Goal: Information Seeking & Learning: Learn about a topic

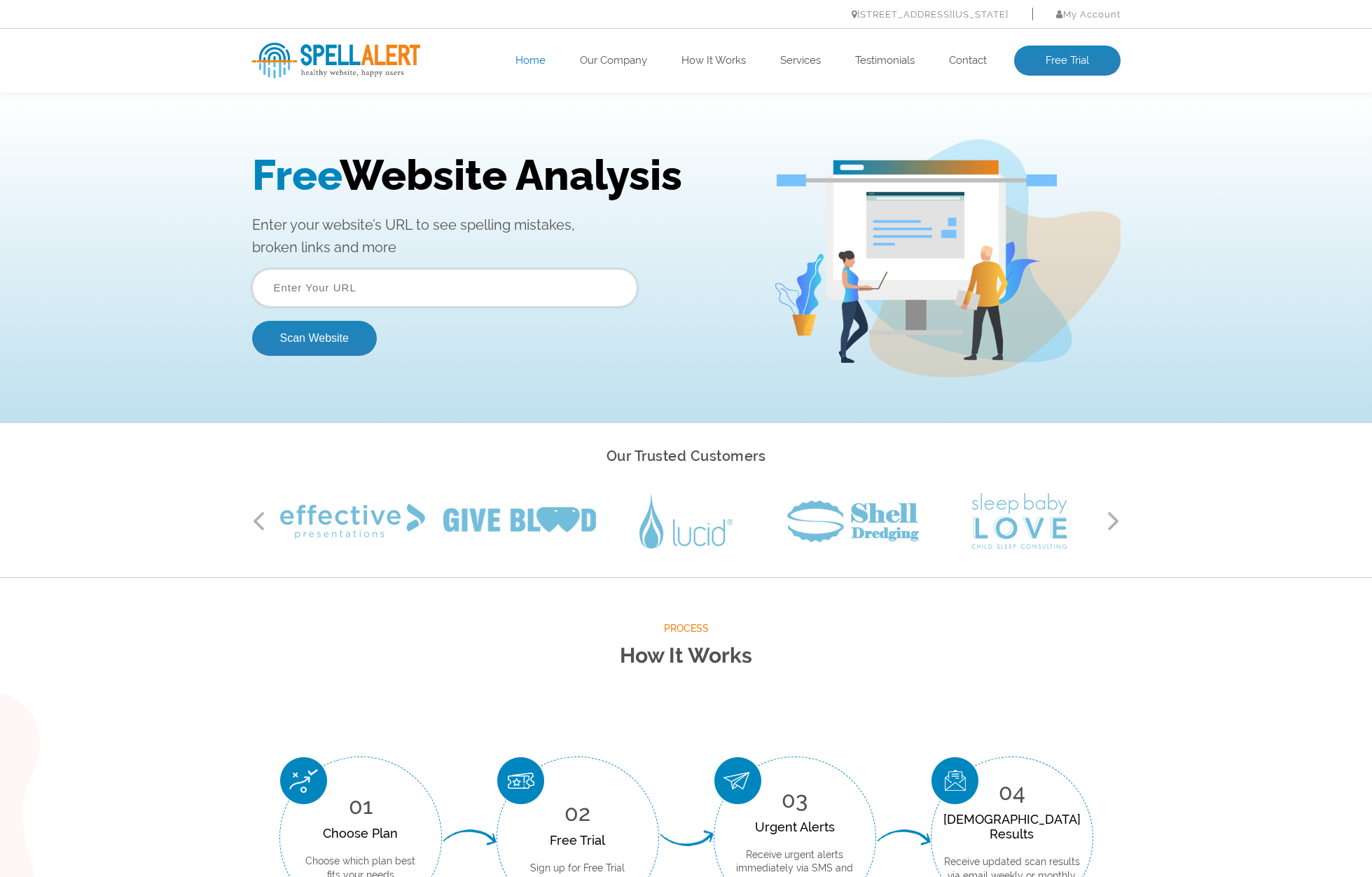
click at [505, 272] on input "text" at bounding box center [445, 287] width 385 height 37
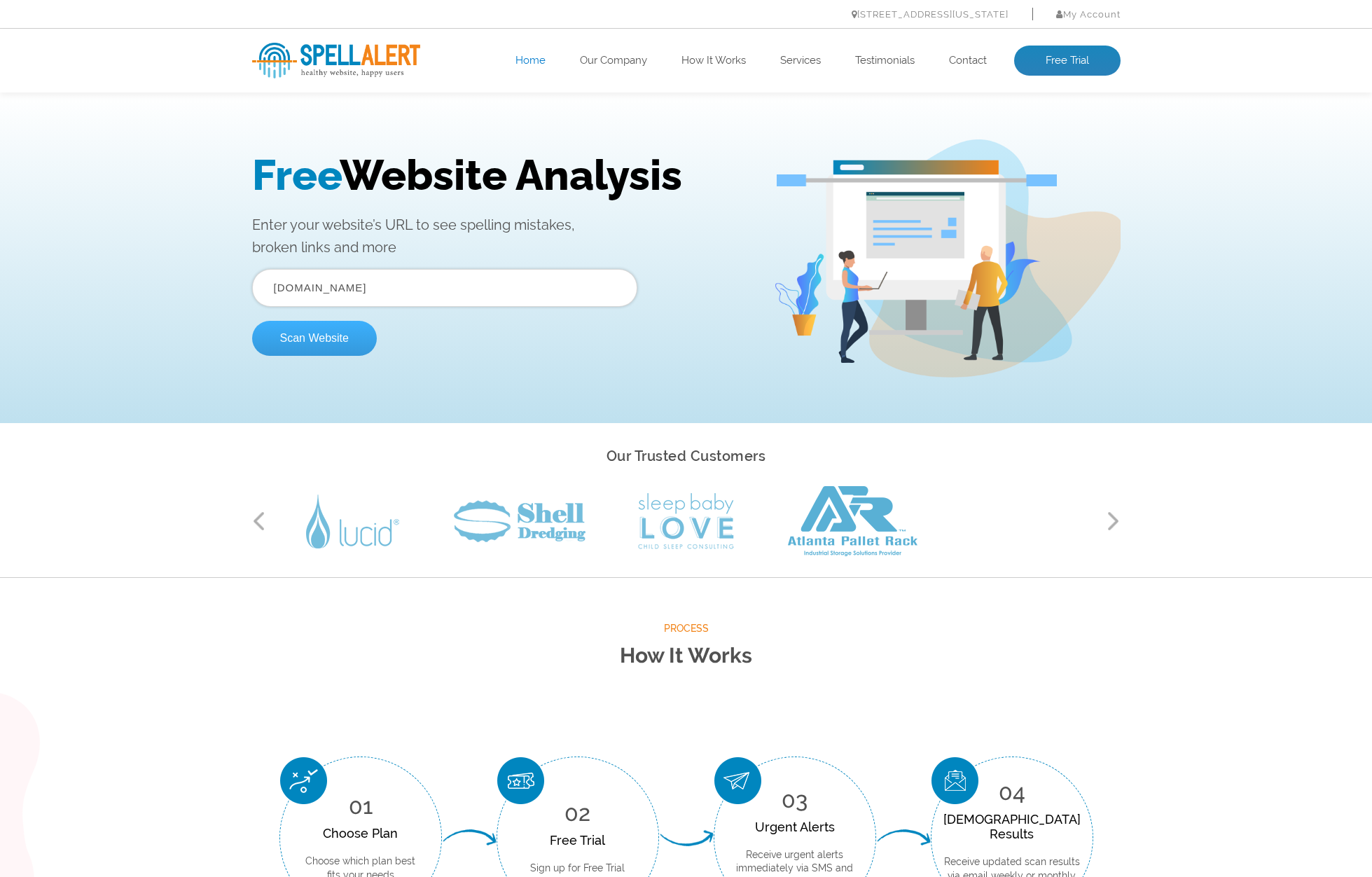
type input "[DOMAIN_NAME]"
click at [336, 328] on button "Scan Website" at bounding box center [314, 338] width 124 height 35
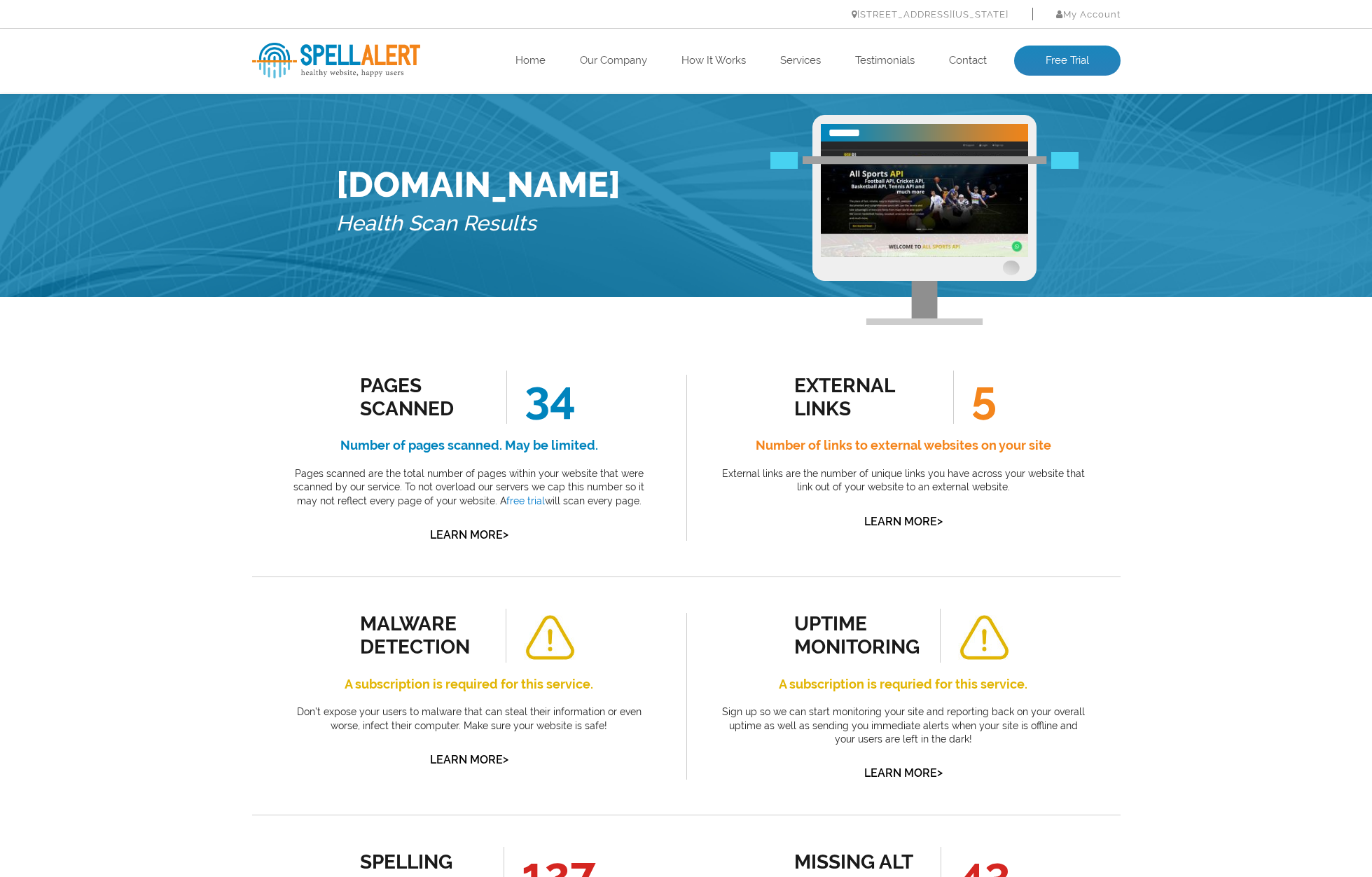
click at [800, 379] on div "external links" at bounding box center [858, 397] width 127 height 46
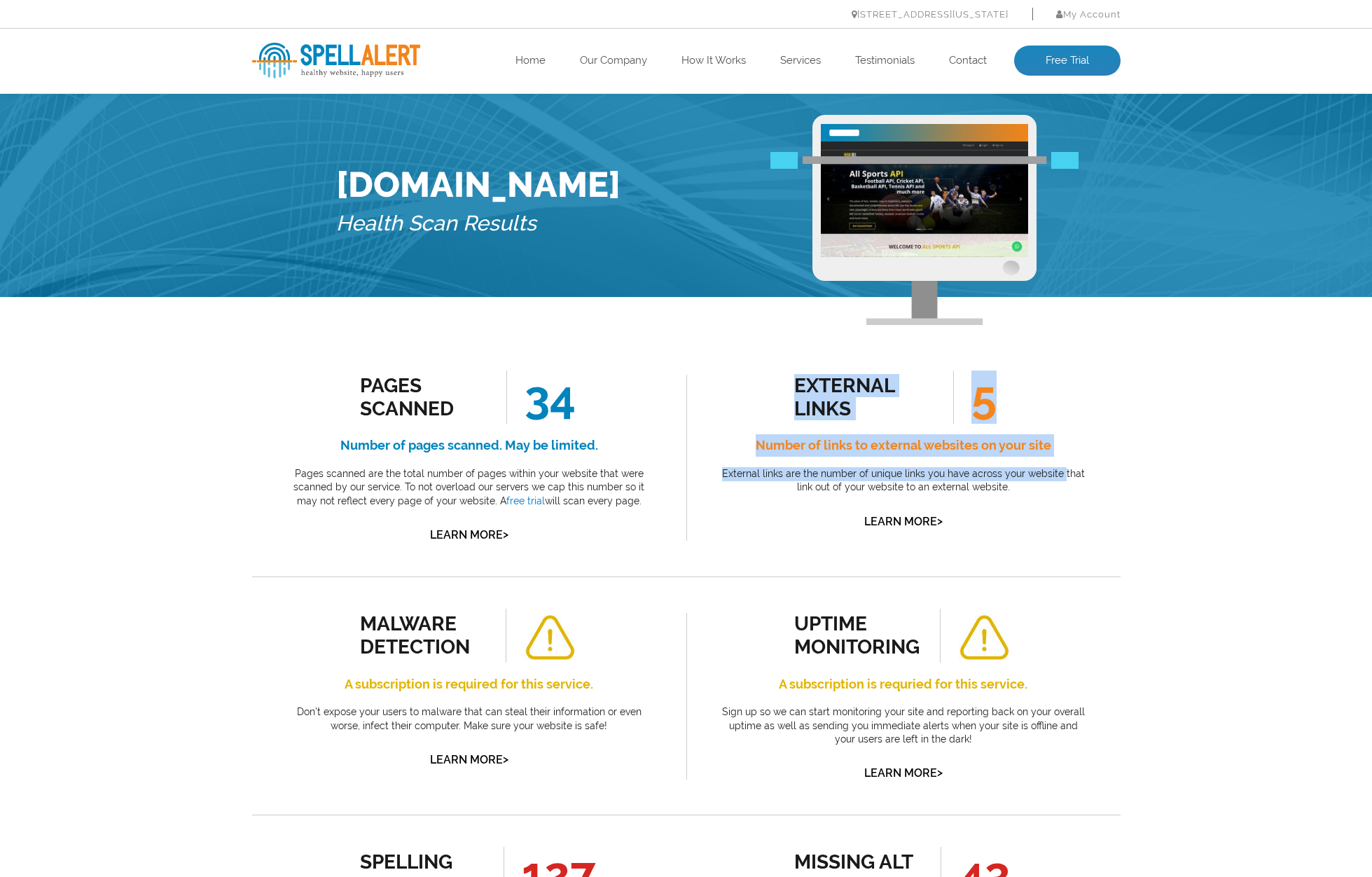
drag, startPoint x: 800, startPoint y: 379, endPoint x: 1061, endPoint y: 476, distance: 278.4
click at [1061, 476] on div "external links 5 Number of links to external websites on your site External lin…" at bounding box center [903, 451] width 371 height 160
click at [1061, 476] on p "External links are the number of unique links you have across your website that…" at bounding box center [903, 480] width 371 height 27
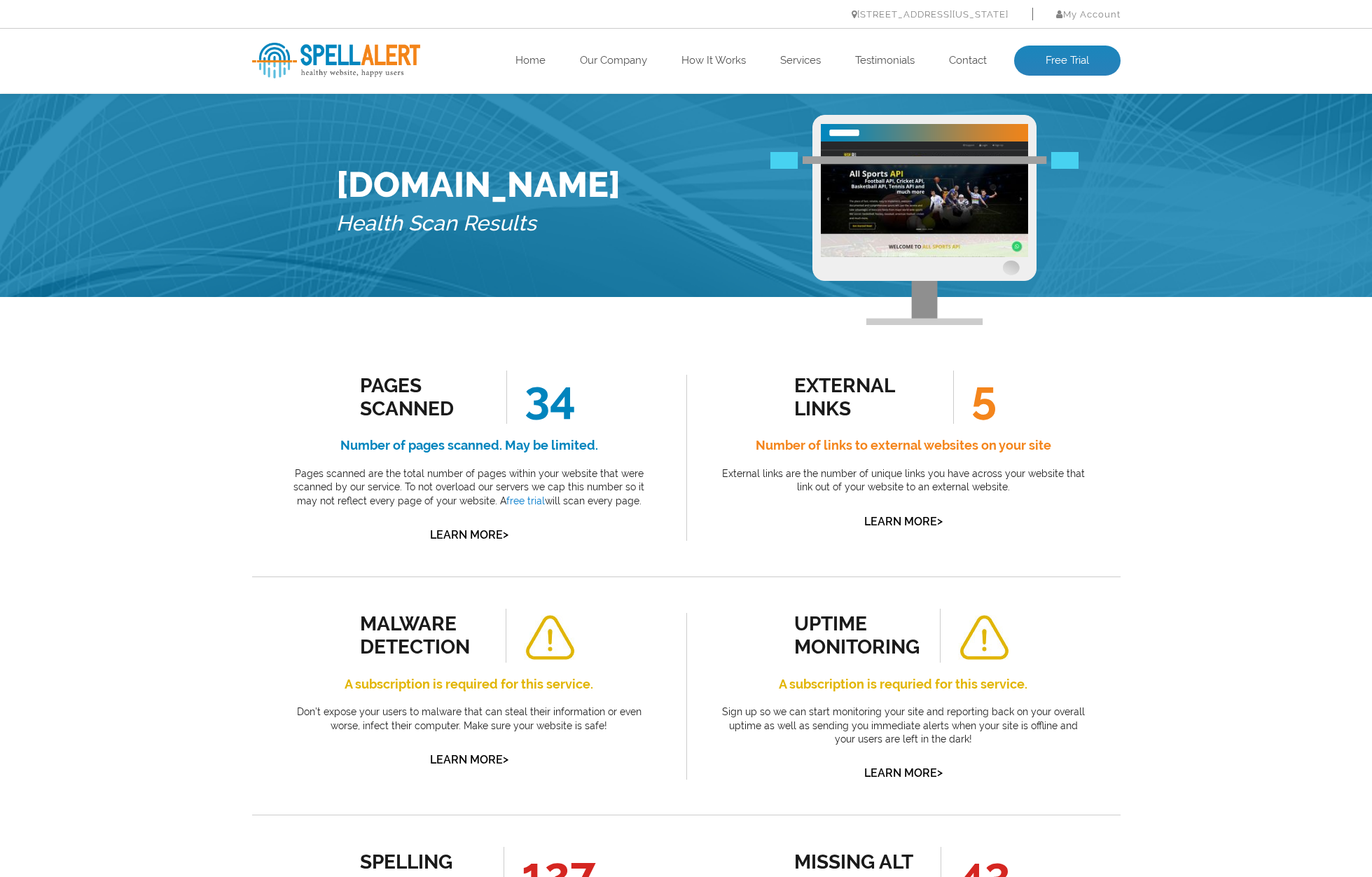
click at [987, 485] on p "External links are the number of unique links you have across your website that…" at bounding box center [903, 480] width 371 height 27
drag, startPoint x: 987, startPoint y: 485, endPoint x: 884, endPoint y: 465, distance: 104.9
click at [884, 465] on div "external links 5 Number of links to external websites on your site External lin…" at bounding box center [903, 451] width 371 height 160
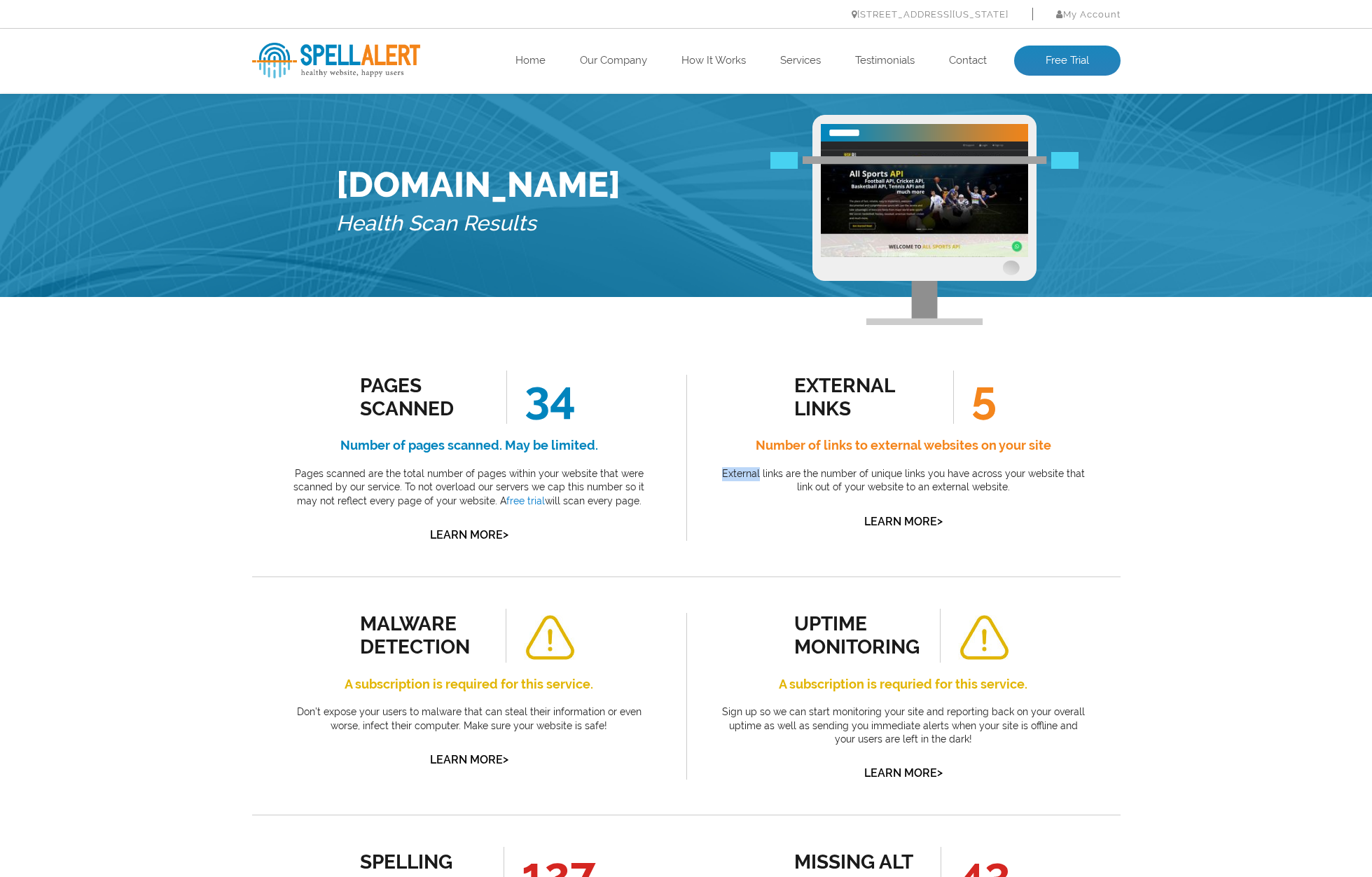
click at [884, 465] on div "external links 5 Number of links to external websites on your site External lin…" at bounding box center [903, 451] width 371 height 160
drag, startPoint x: 884, startPoint y: 465, endPoint x: 969, endPoint y: 484, distance: 87.1
click at [968, 484] on div "external links 5 Number of links to external websites on your site External lin…" at bounding box center [903, 451] width 371 height 160
click at [969, 484] on p "External links are the number of unique links you have across your website that…" at bounding box center [903, 480] width 371 height 27
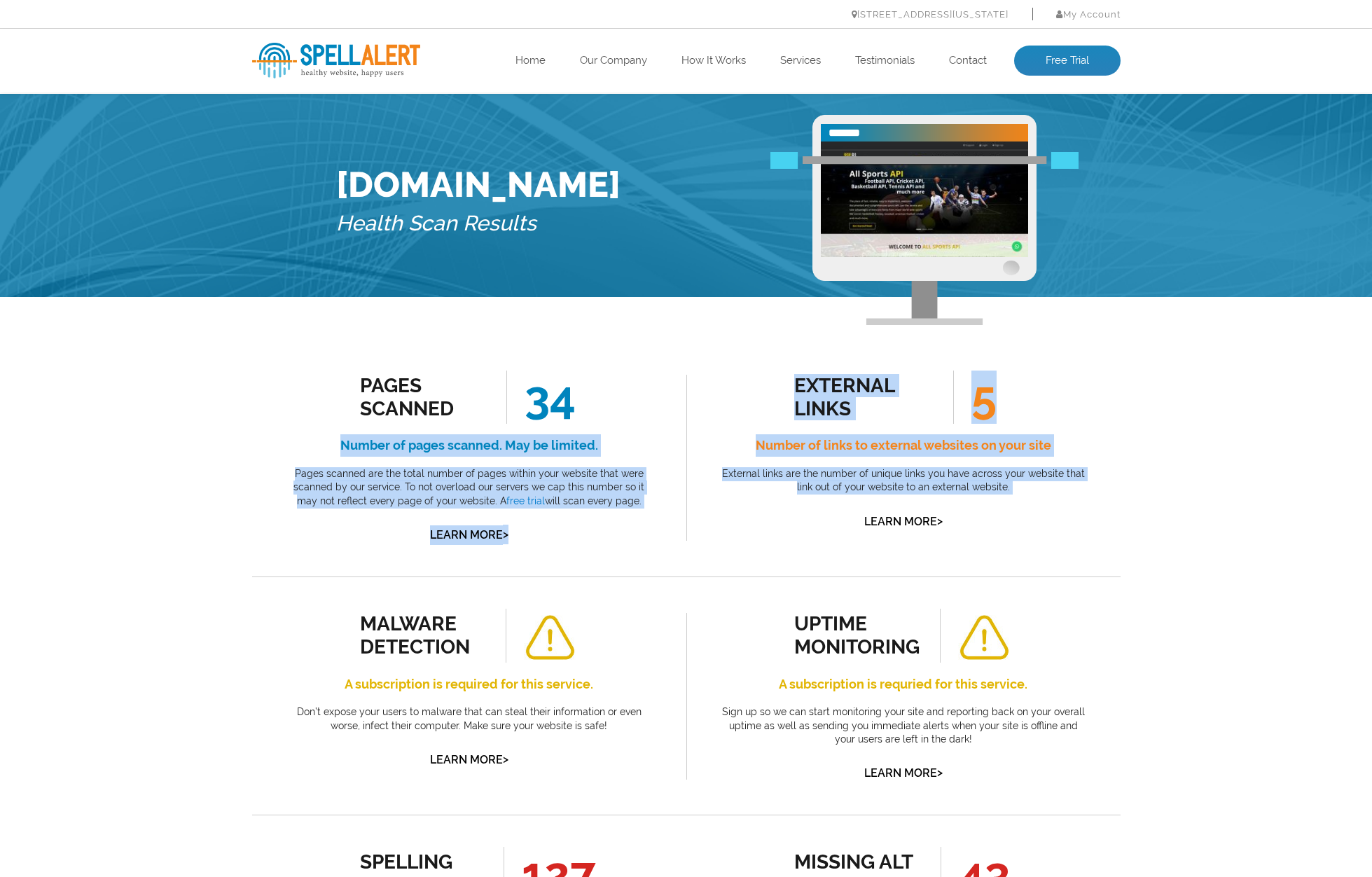
drag, startPoint x: 332, startPoint y: 444, endPoint x: 691, endPoint y: 502, distance: 363.7
click at [643, 502] on p "Pages scanned are the total number of pages within your website that were scann…" at bounding box center [469, 488] width 371 height 42
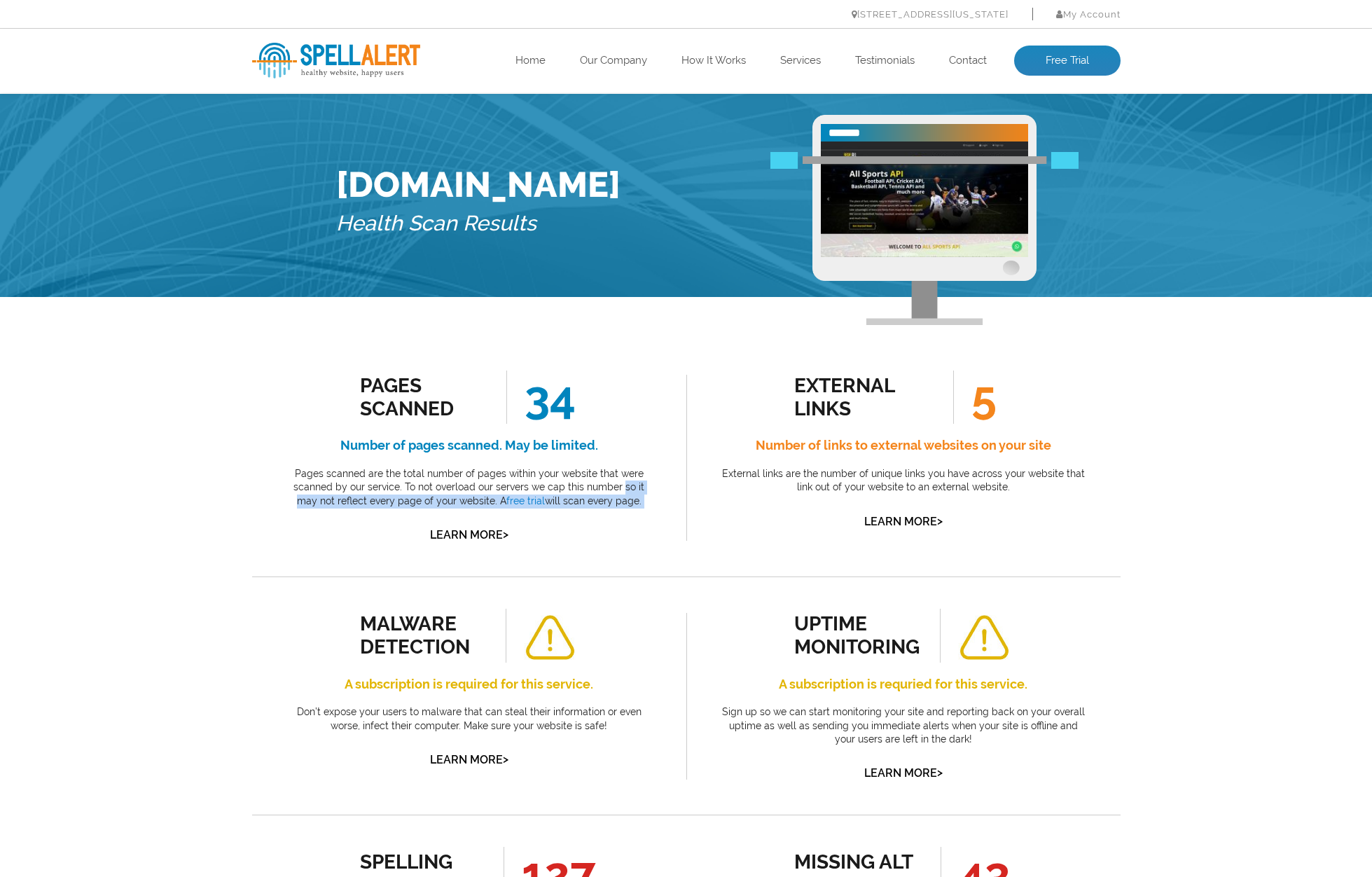
drag, startPoint x: 643, startPoint y: 502, endPoint x: 617, endPoint y: 480, distance: 34.1
click at [613, 480] on p "Pages scanned are the total number of pages within your website that were scann…" at bounding box center [469, 488] width 371 height 42
click at [617, 480] on p "Pages scanned are the total number of pages within your website that were scann…" at bounding box center [469, 488] width 371 height 42
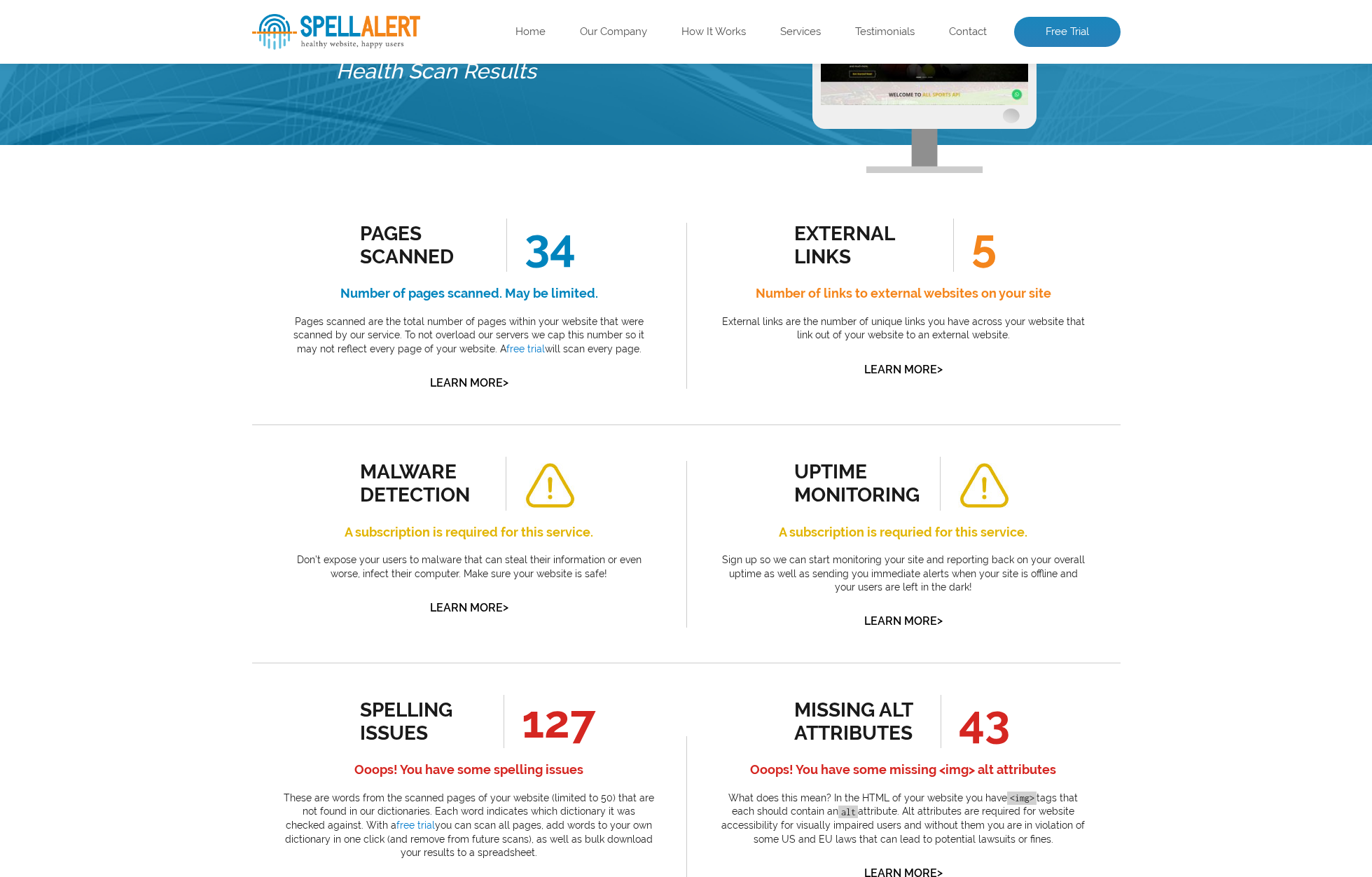
scroll to position [171, 0]
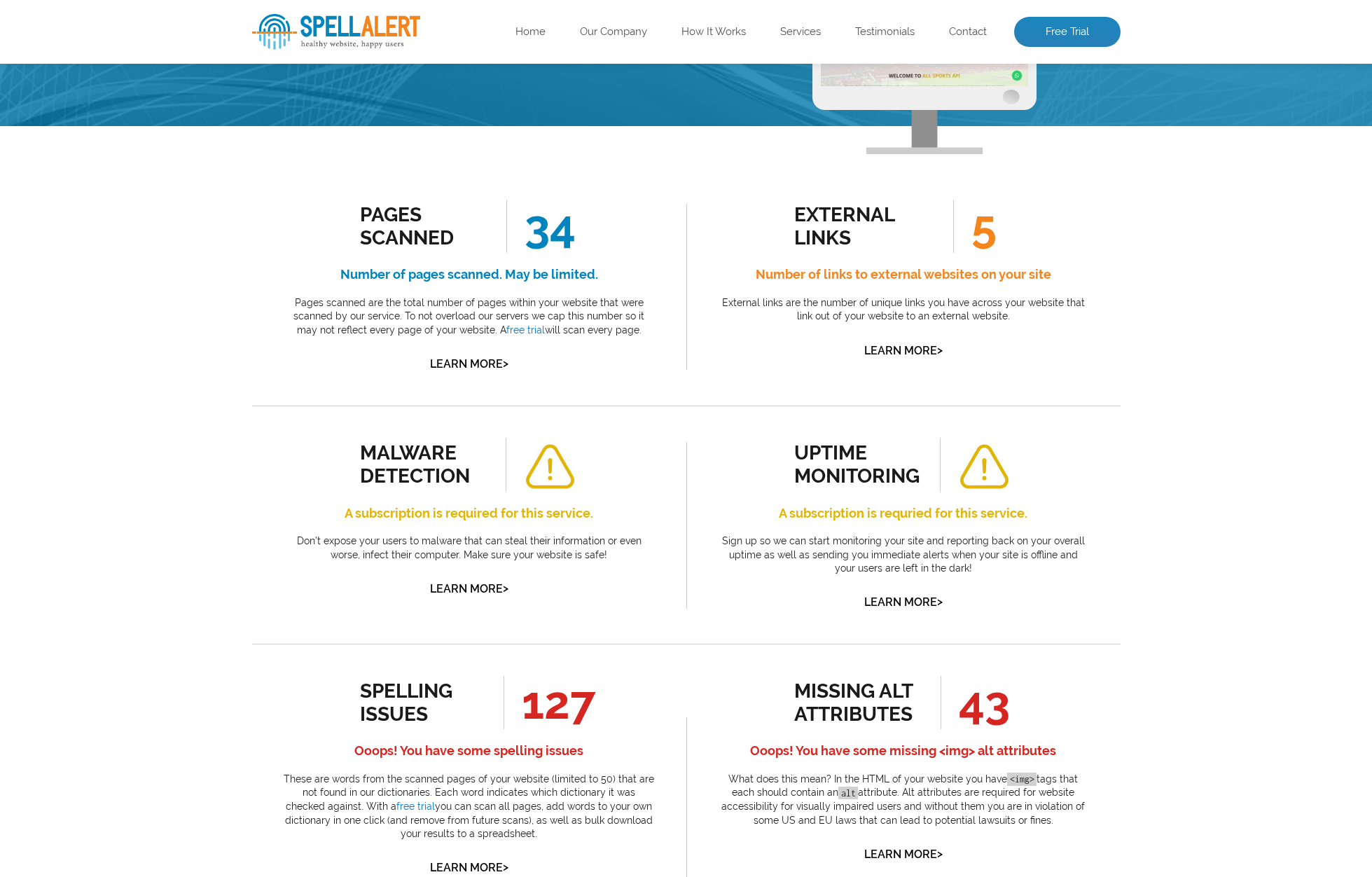
click at [807, 448] on div "uptime monitoring" at bounding box center [858, 464] width 127 height 46
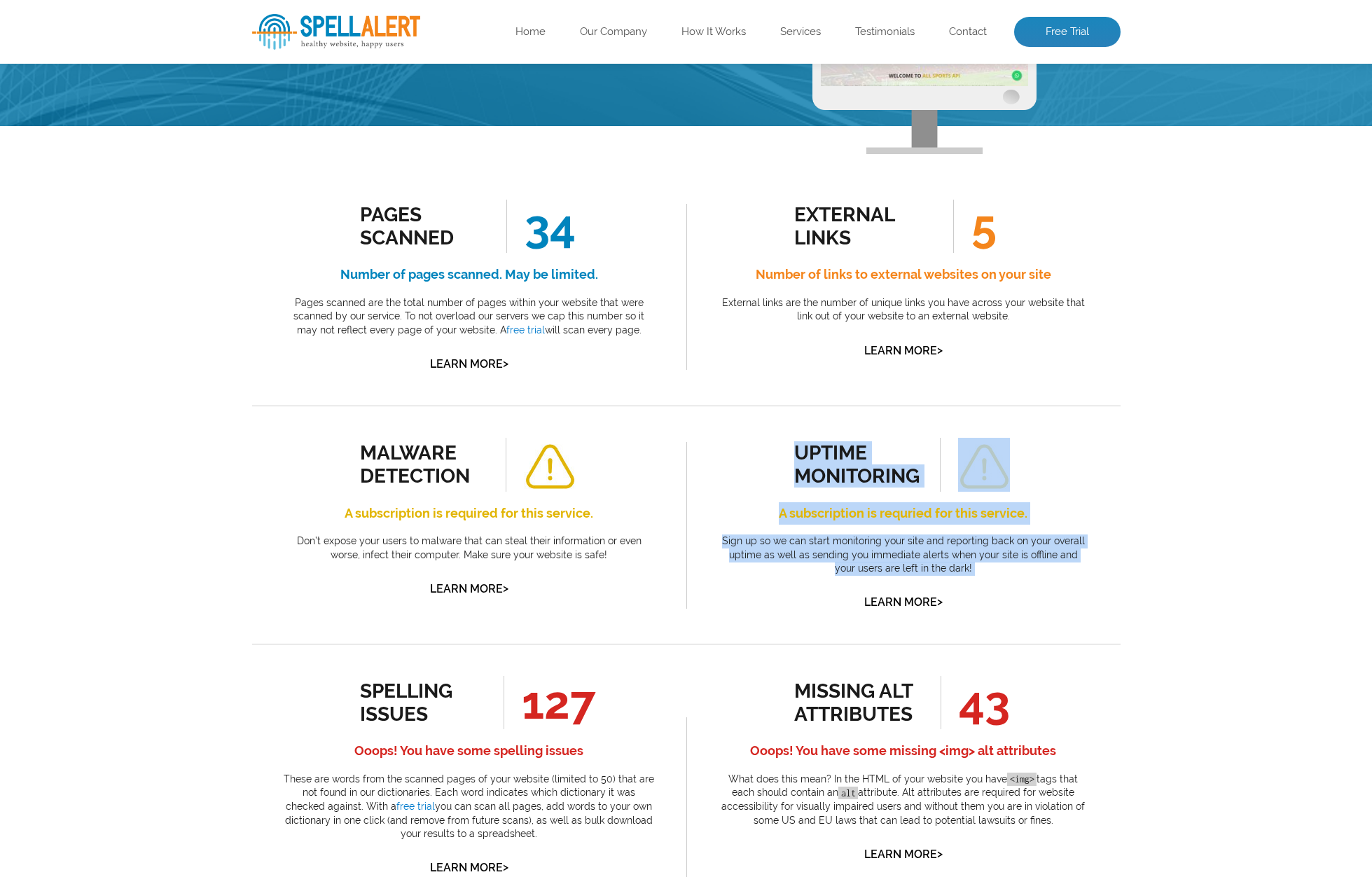
drag, startPoint x: 807, startPoint y: 448, endPoint x: 1001, endPoint y: 567, distance: 227.6
click at [1001, 567] on div "uptime monitoring A subscription is requried for this service. Sign up so we ca…" at bounding box center [903, 525] width 371 height 174
click at [1001, 567] on p "Sign up so we can start monitoring your site and reporting back on your overall…" at bounding box center [903, 555] width 371 height 42
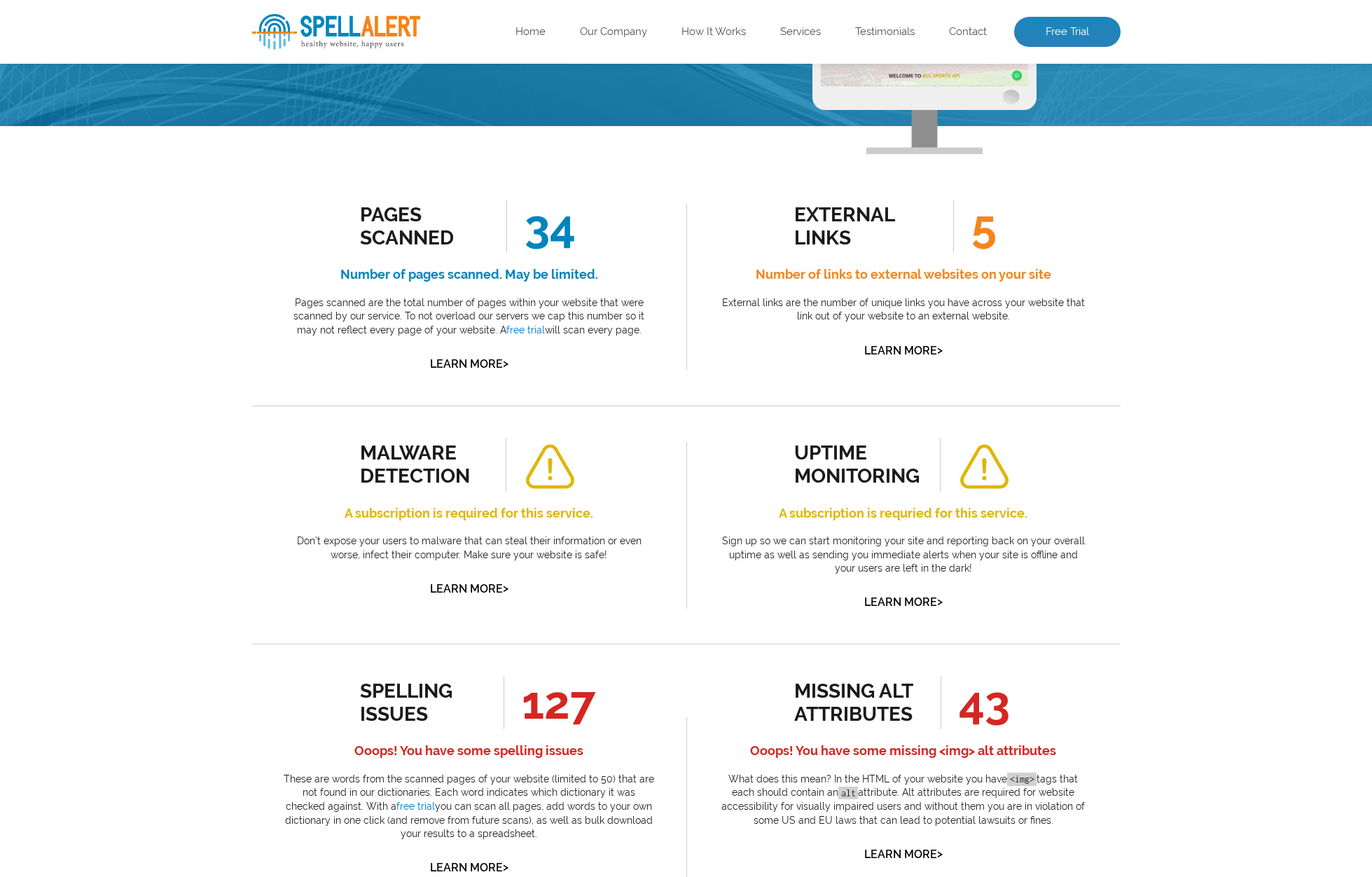
click at [1000, 566] on p "Sign up so we can start monitoring your site and reporting back on your overall…" at bounding box center [903, 555] width 371 height 42
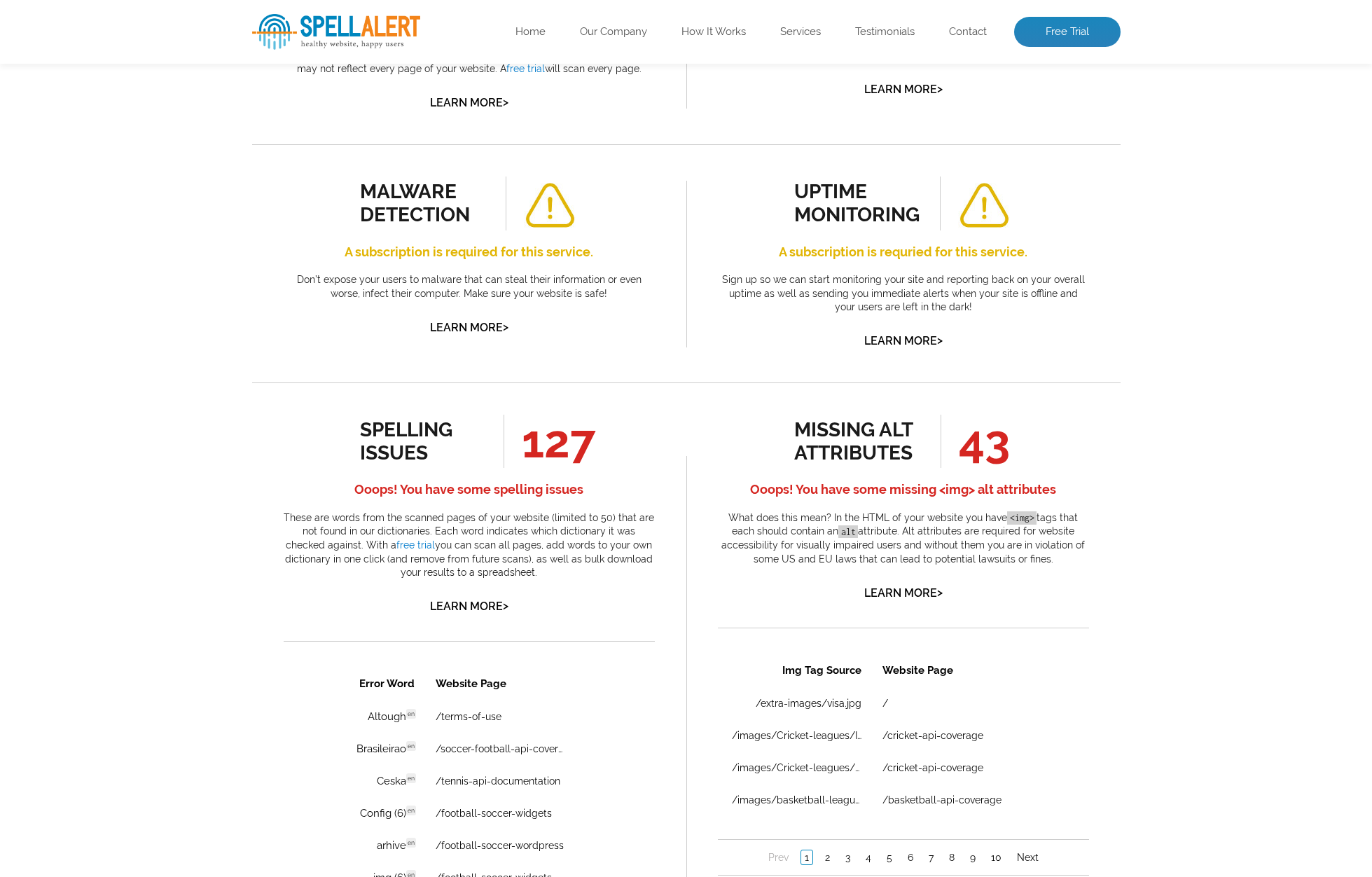
scroll to position [462, 0]
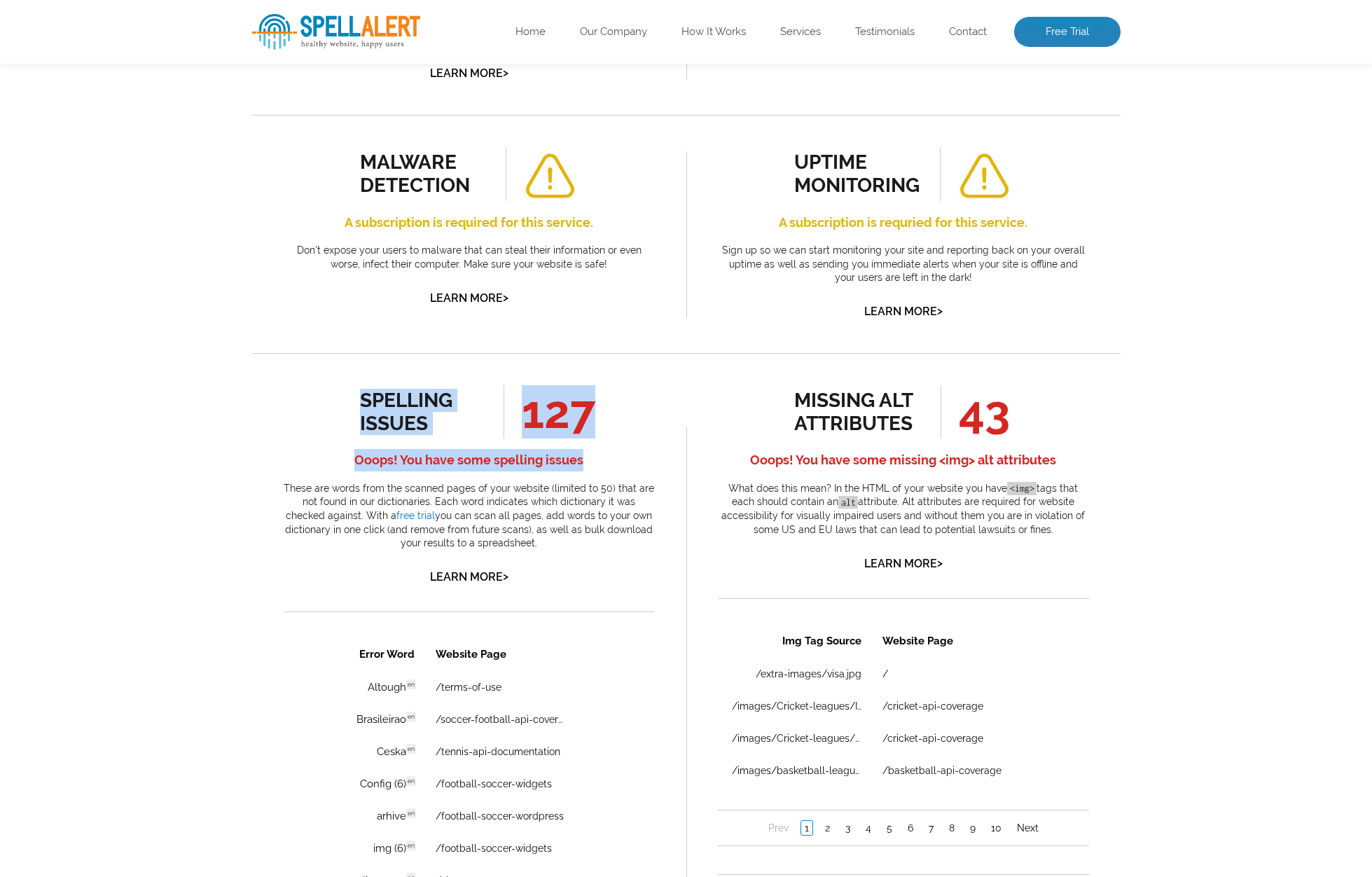
drag, startPoint x: 358, startPoint y: 398, endPoint x: 594, endPoint y: 462, distance: 244.5
click at [594, 462] on div "spelling issues 127 Ooops! You have some spelling issues These are words from t…" at bounding box center [469, 486] width 371 height 202
click at [594, 462] on h4 "Ooops! You have some spelling issues" at bounding box center [469, 460] width 371 height 23
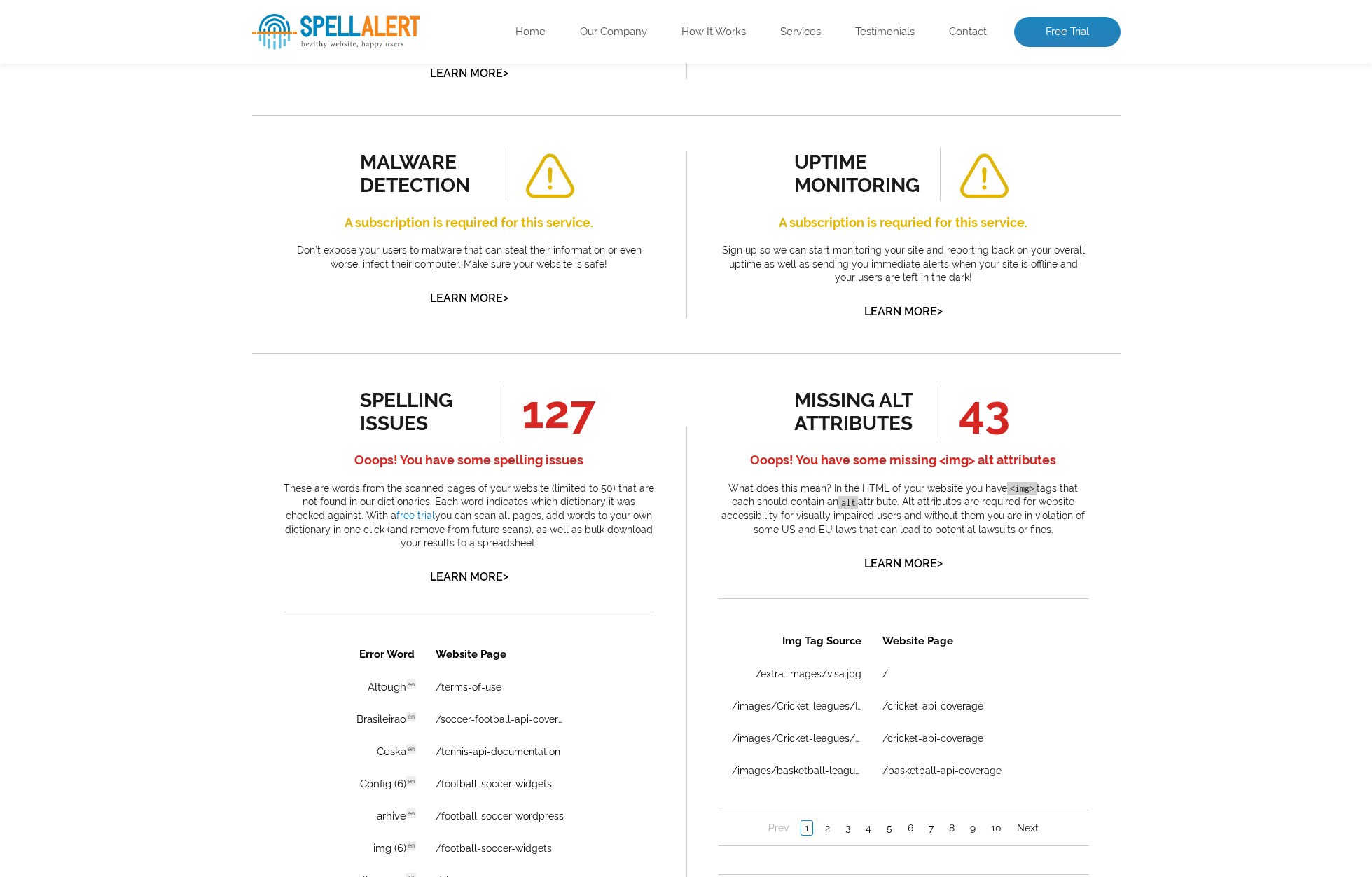
click at [594, 462] on h4 "Ooops! You have some spelling issues" at bounding box center [469, 460] width 371 height 23
click at [601, 497] on p "These are words from the scanned pages of your website (limited to 50) that are…" at bounding box center [469, 516] width 371 height 69
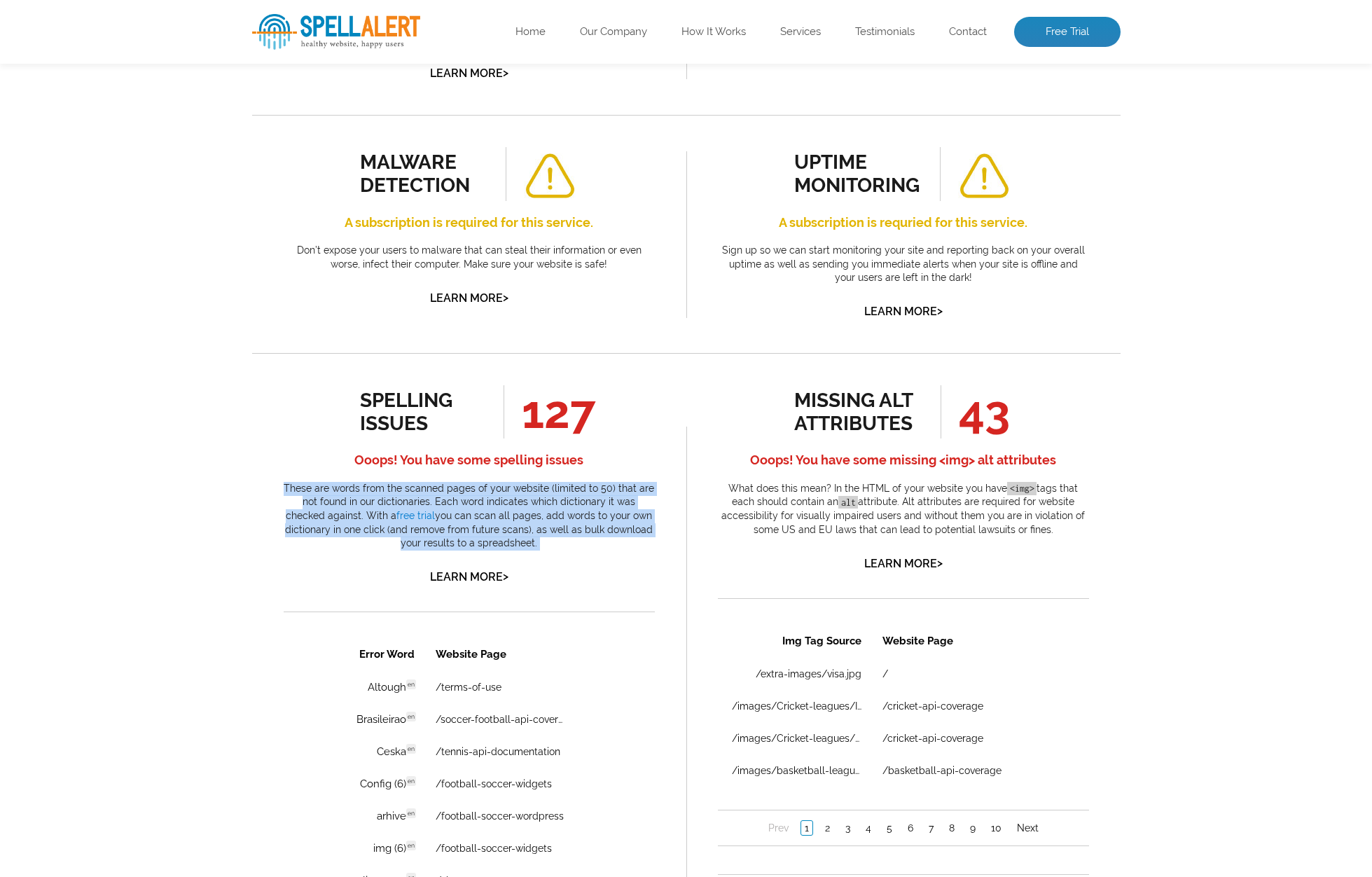
click at [601, 497] on p "These are words from the scanned pages of your website (limited to 50) that are…" at bounding box center [469, 516] width 371 height 69
click at [606, 499] on p "These are words from the scanned pages of your website (limited to 50) that are…" at bounding box center [469, 516] width 371 height 69
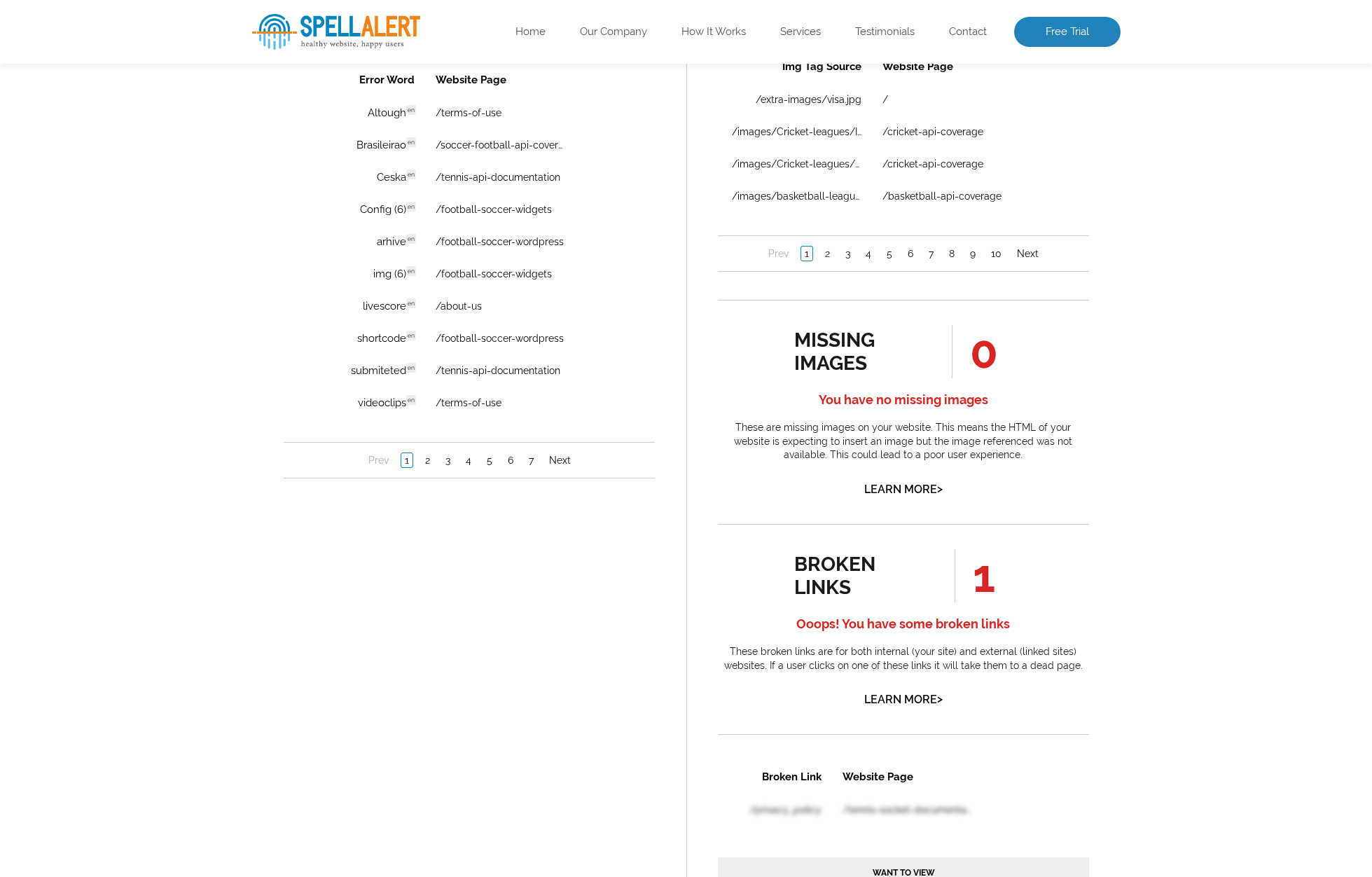
scroll to position [1036, 0]
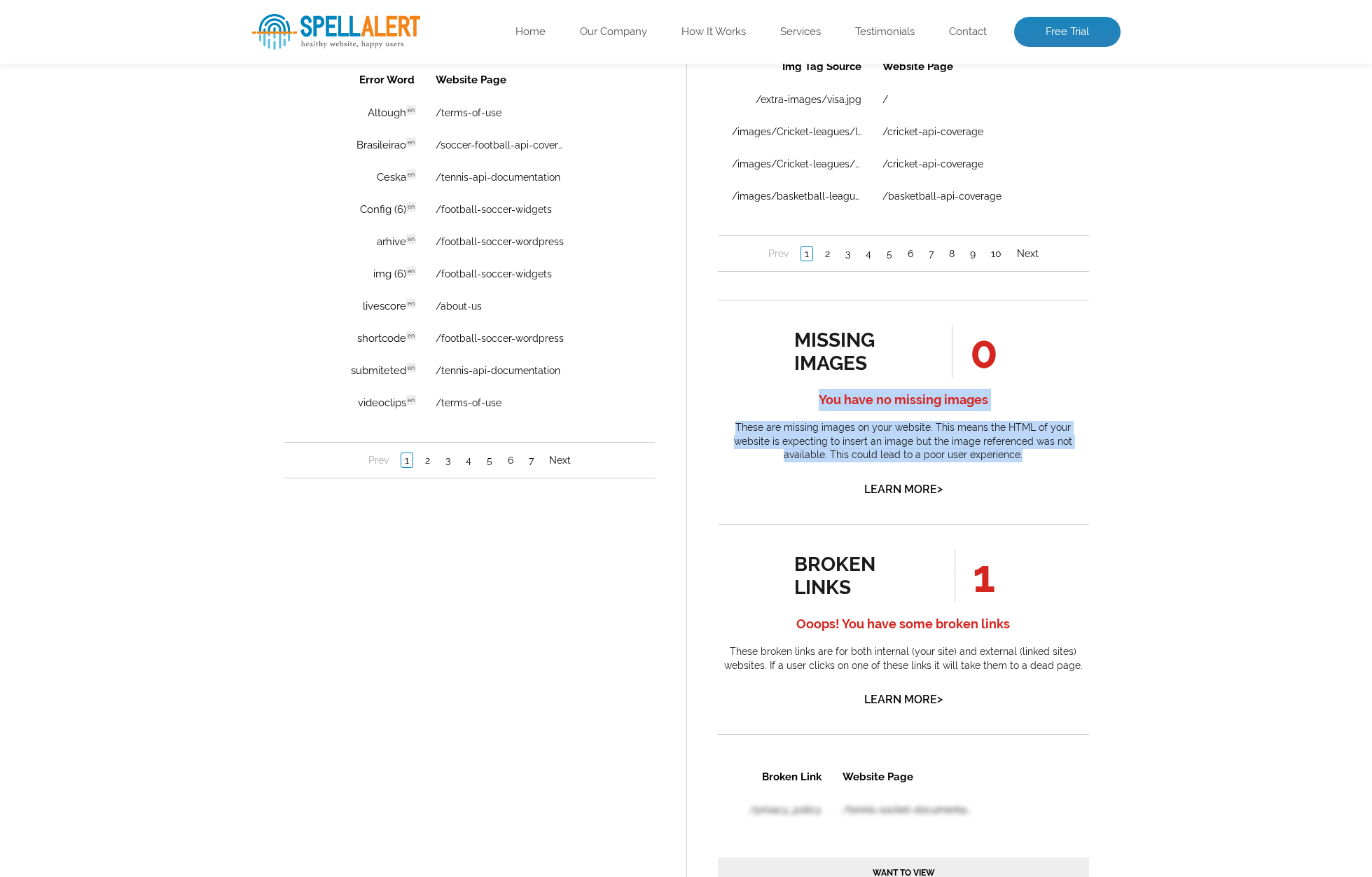
drag, startPoint x: 812, startPoint y: 396, endPoint x: 1087, endPoint y: 452, distance: 280.6
click at [1087, 452] on div "missing images 0 You have no missing images These are missing images on your we…" at bounding box center [903, 412] width 371 height 174
click at [1087, 452] on p "These are missing images on your website. This means the HTML of your website i…" at bounding box center [903, 442] width 371 height 42
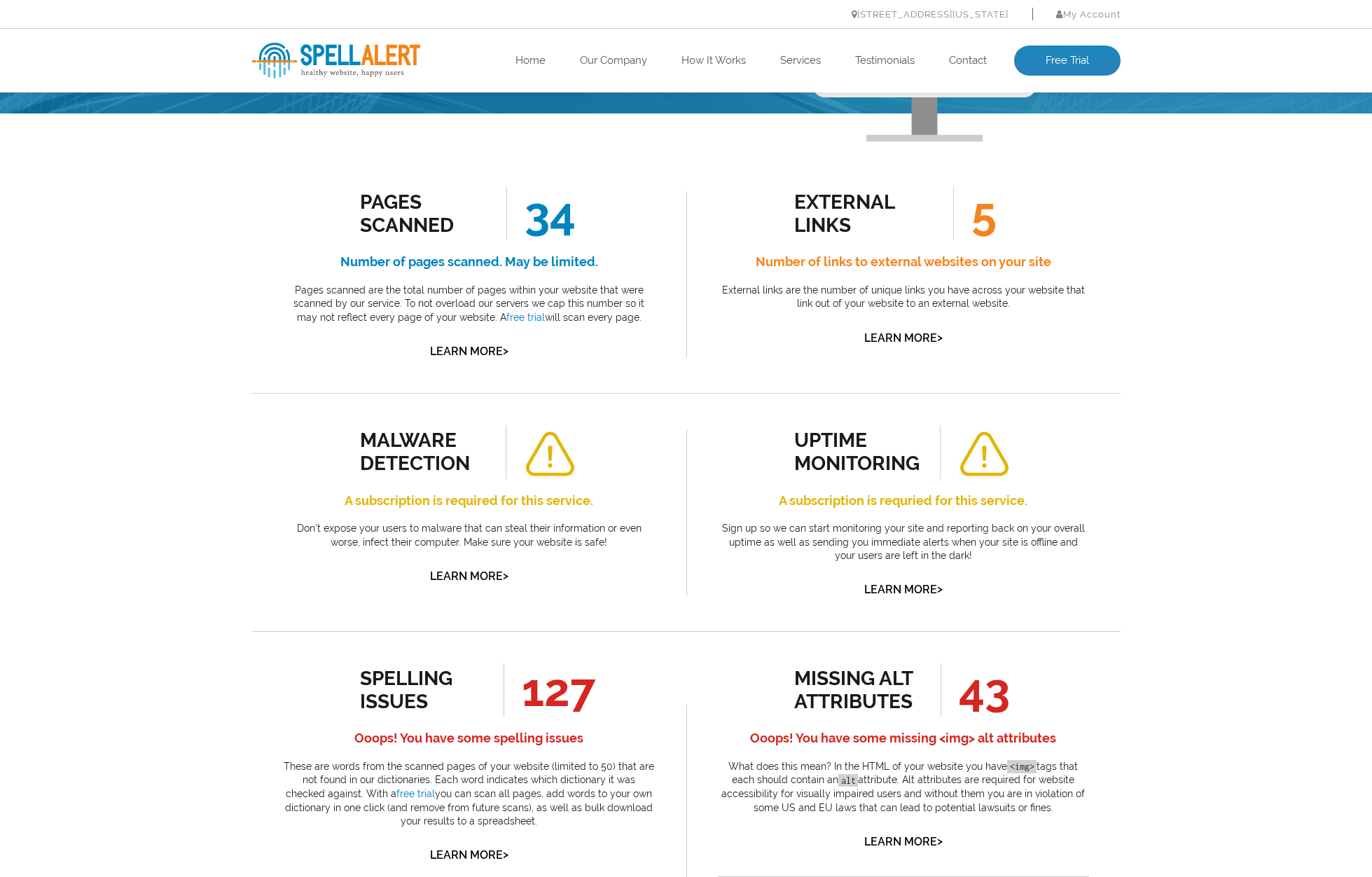
scroll to position [0, 0]
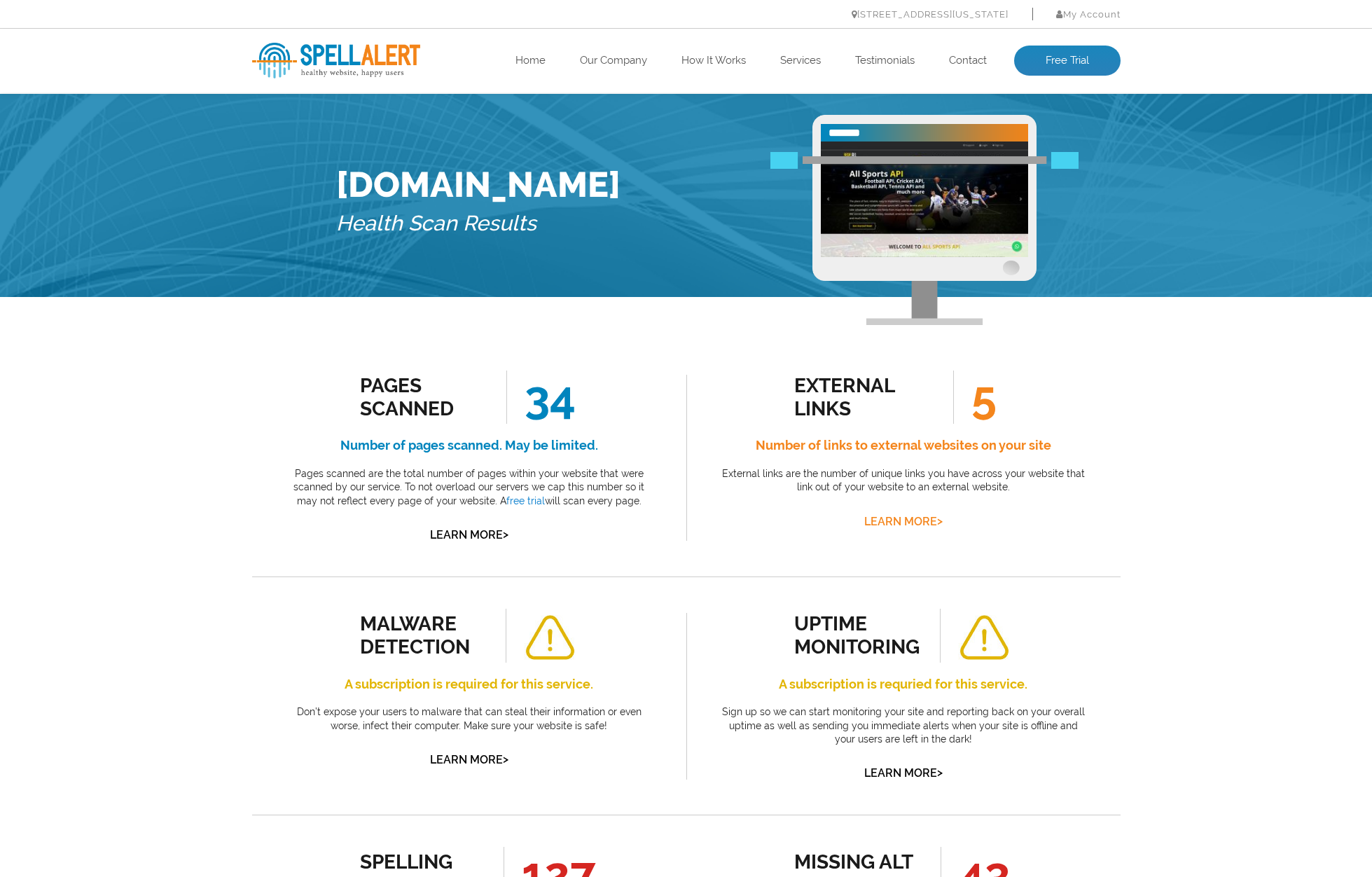
click at [893, 520] on link "Learn More >" at bounding box center [904, 521] width 78 height 13
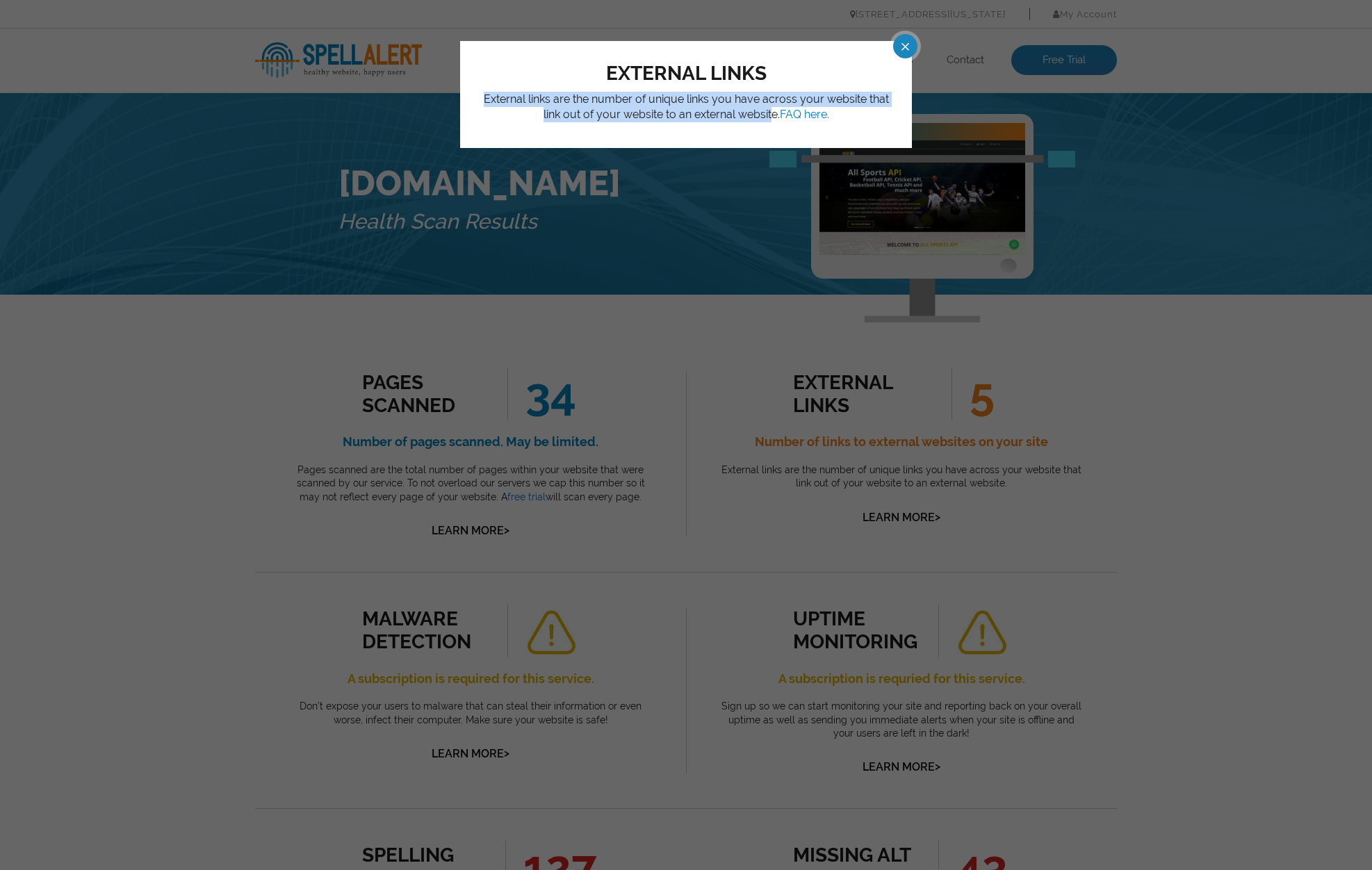
drag, startPoint x: 487, startPoint y: 98, endPoint x: 768, endPoint y: 119, distance: 281.8
click at [768, 119] on p "External links are the number of unique links you have across your website that…" at bounding box center [686, 107] width 410 height 31
click at [651, 113] on p "External links are the number of unique links you have across your website that…" at bounding box center [686, 107] width 410 height 31
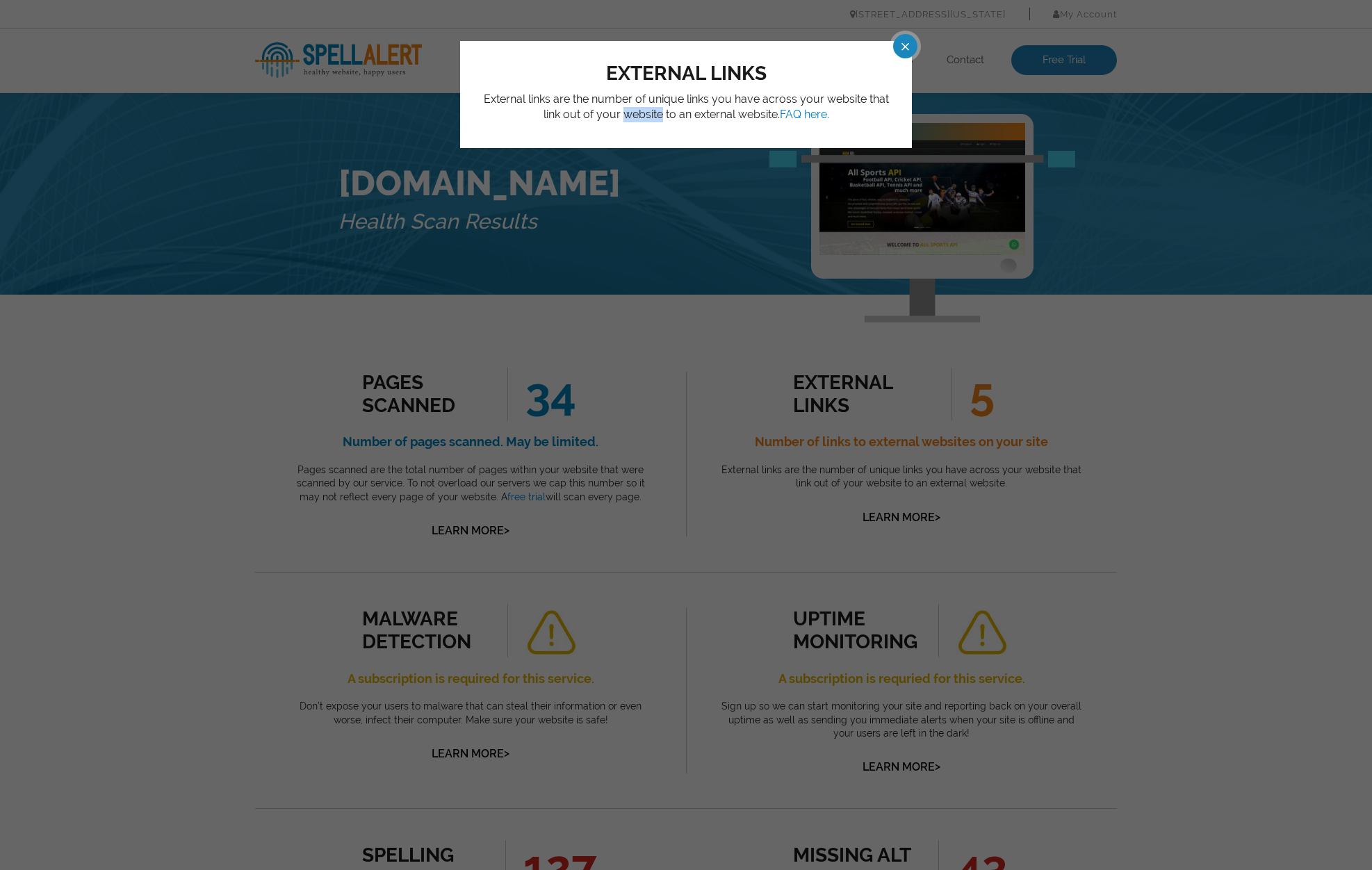
click at [651, 113] on p "External links are the number of unique links you have across your website that…" at bounding box center [686, 107] width 410 height 31
click at [691, 108] on p "External links are the number of unique links you have across your website that…" at bounding box center [686, 107] width 410 height 31
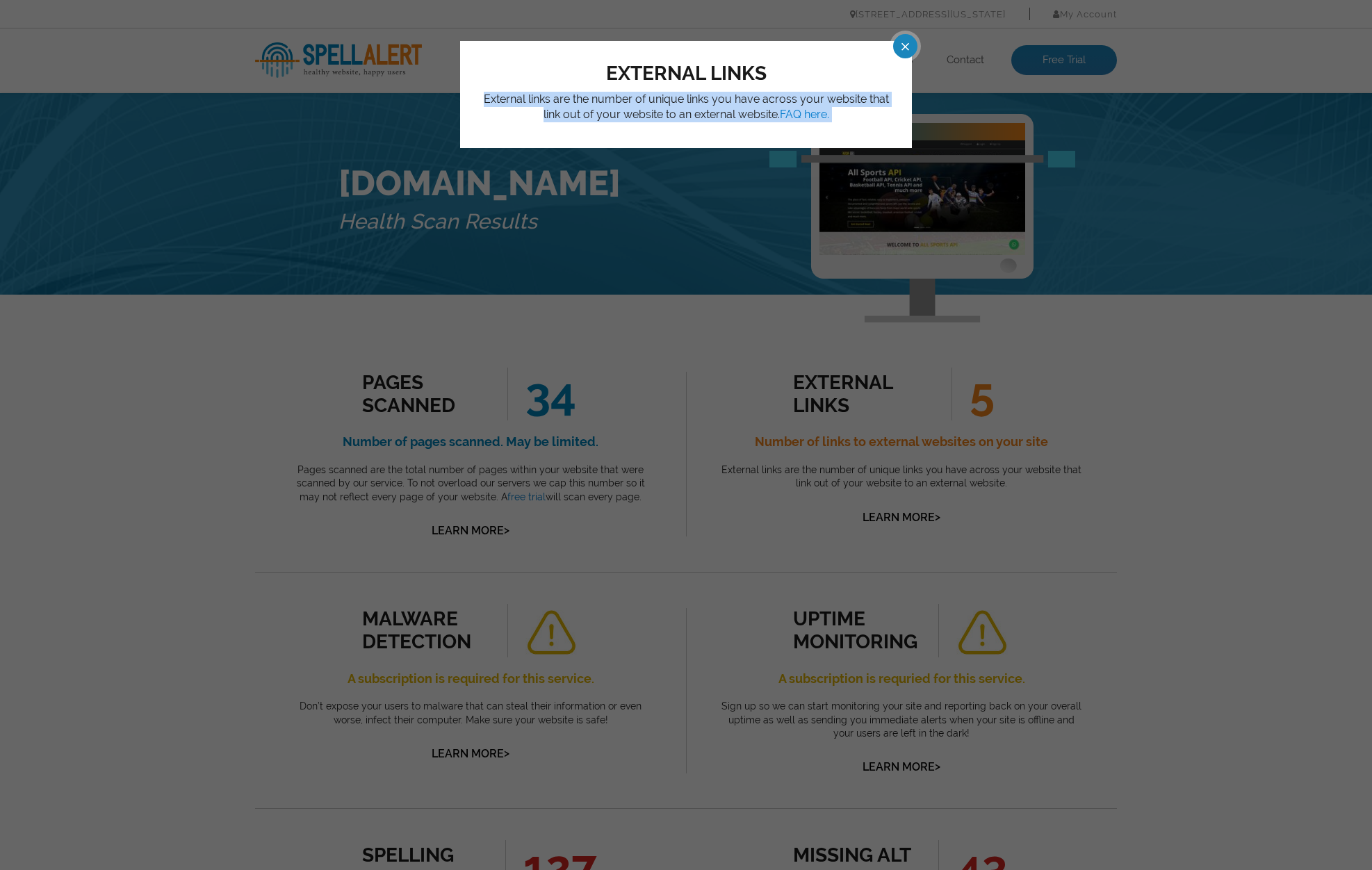
click at [712, 109] on p "External links are the number of unique links you have across your website that…" at bounding box center [686, 107] width 410 height 31
click at [901, 41] on span at bounding box center [893, 46] width 24 height 24
